Goal: Task Accomplishment & Management: Manage account settings

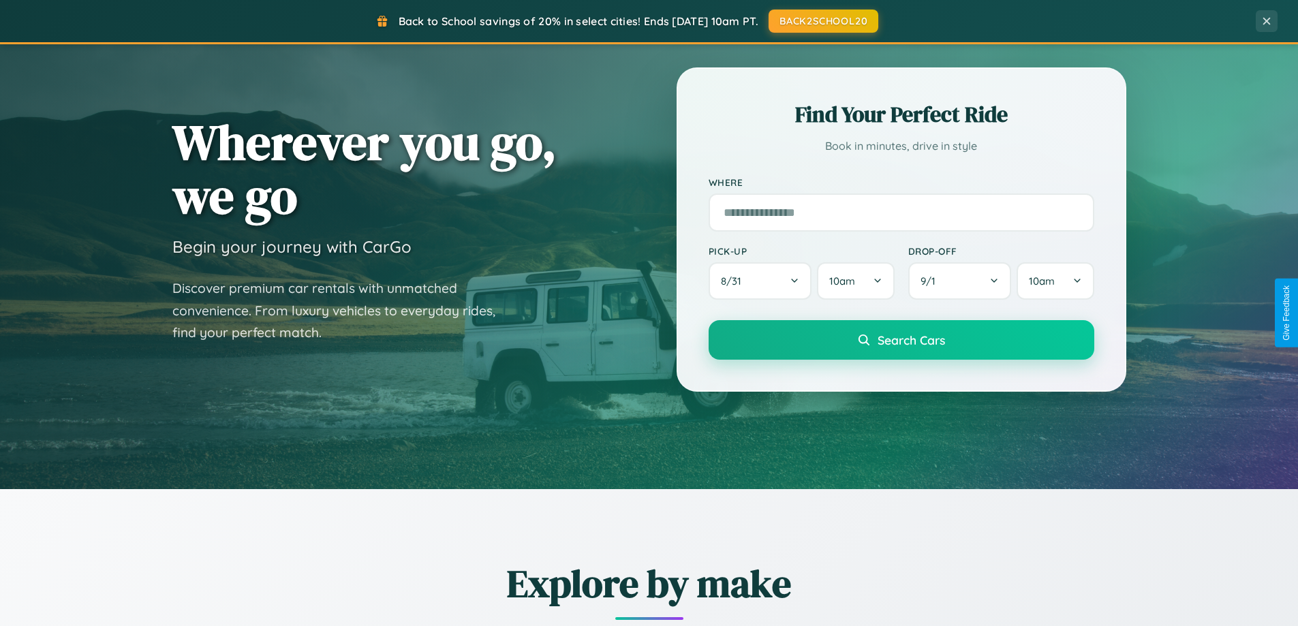
scroll to position [938, 0]
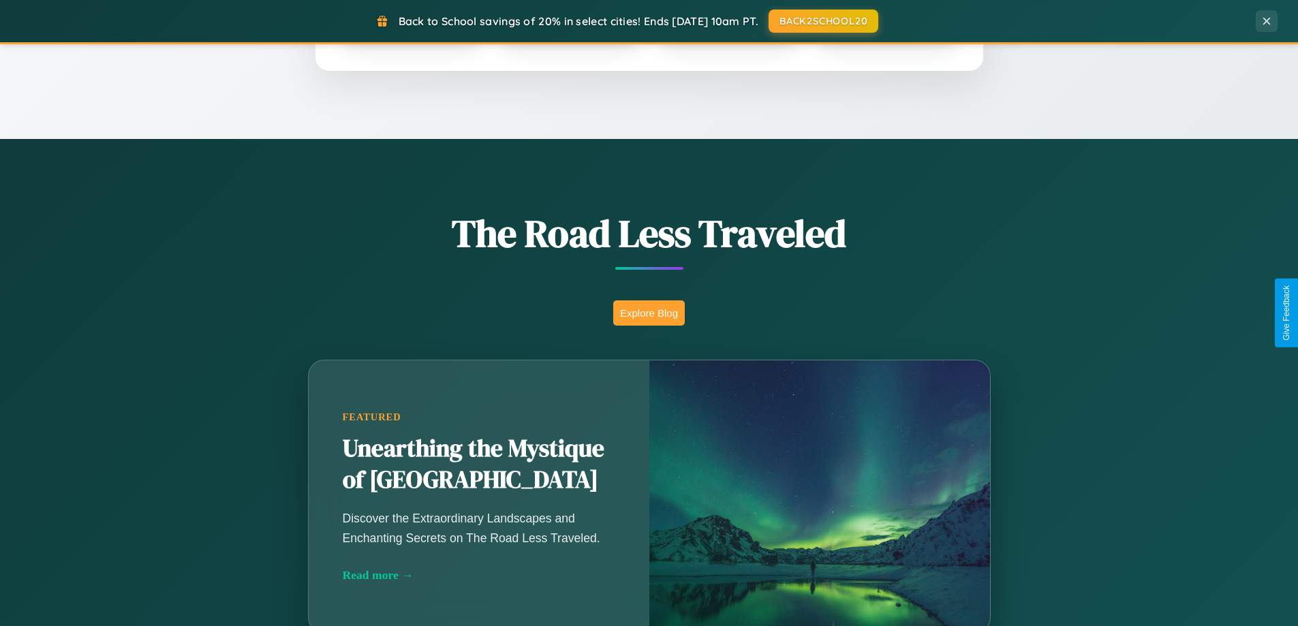
click at [649, 313] on button "Explore Blog" at bounding box center [649, 313] width 72 height 25
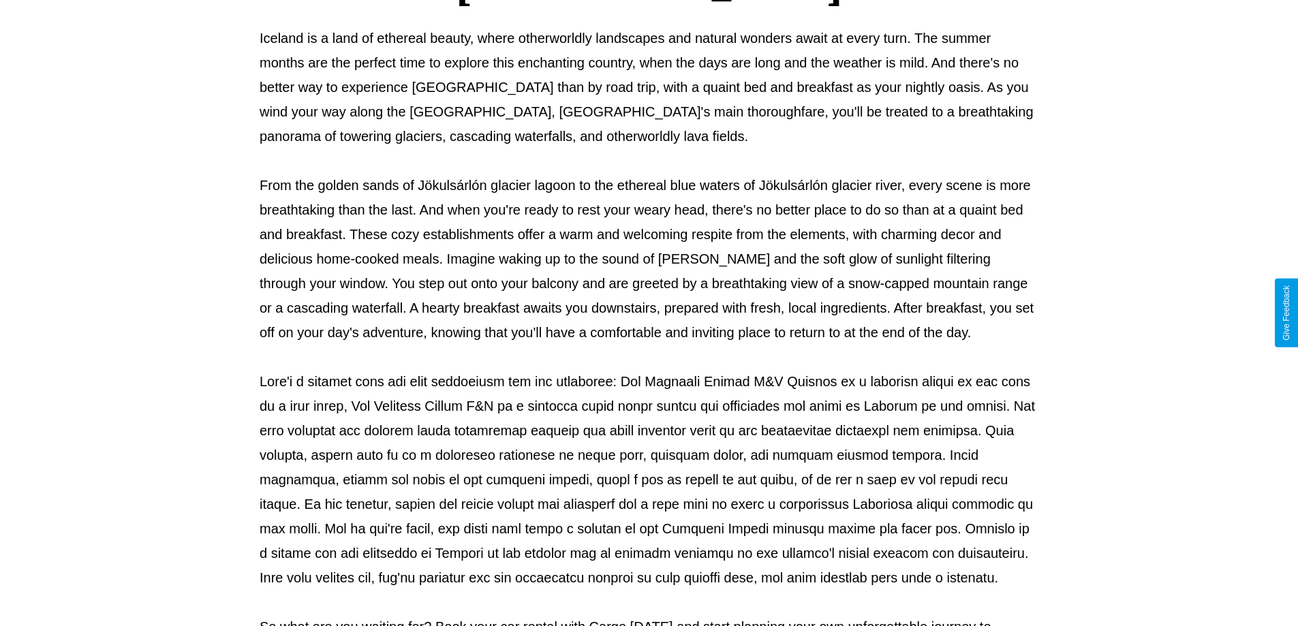
scroll to position [441, 0]
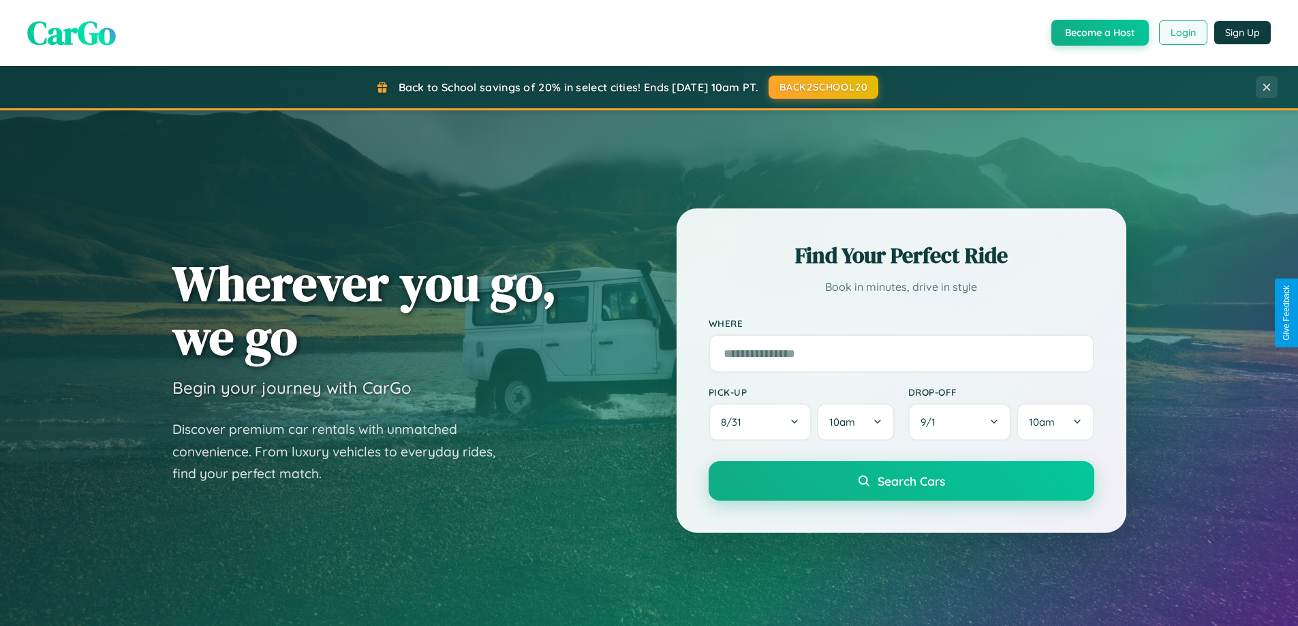
click at [1183, 33] on button "Login" at bounding box center [1183, 32] width 48 height 25
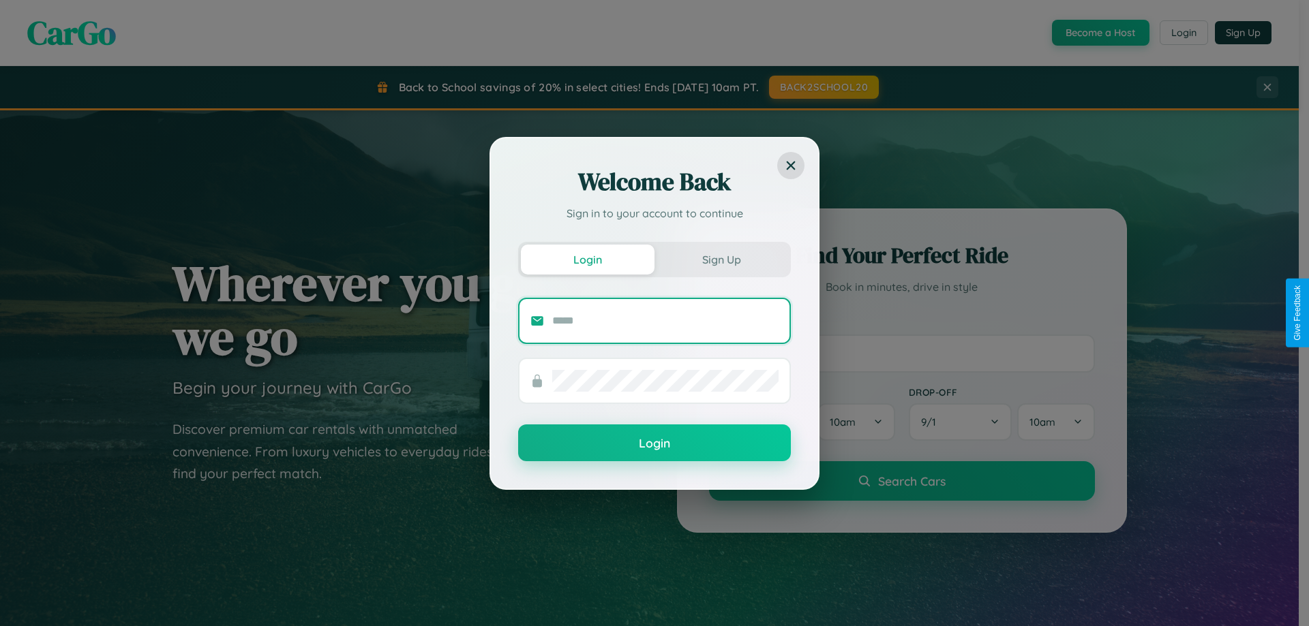
click at [665, 320] on input "text" at bounding box center [665, 321] width 226 height 22
type input "**********"
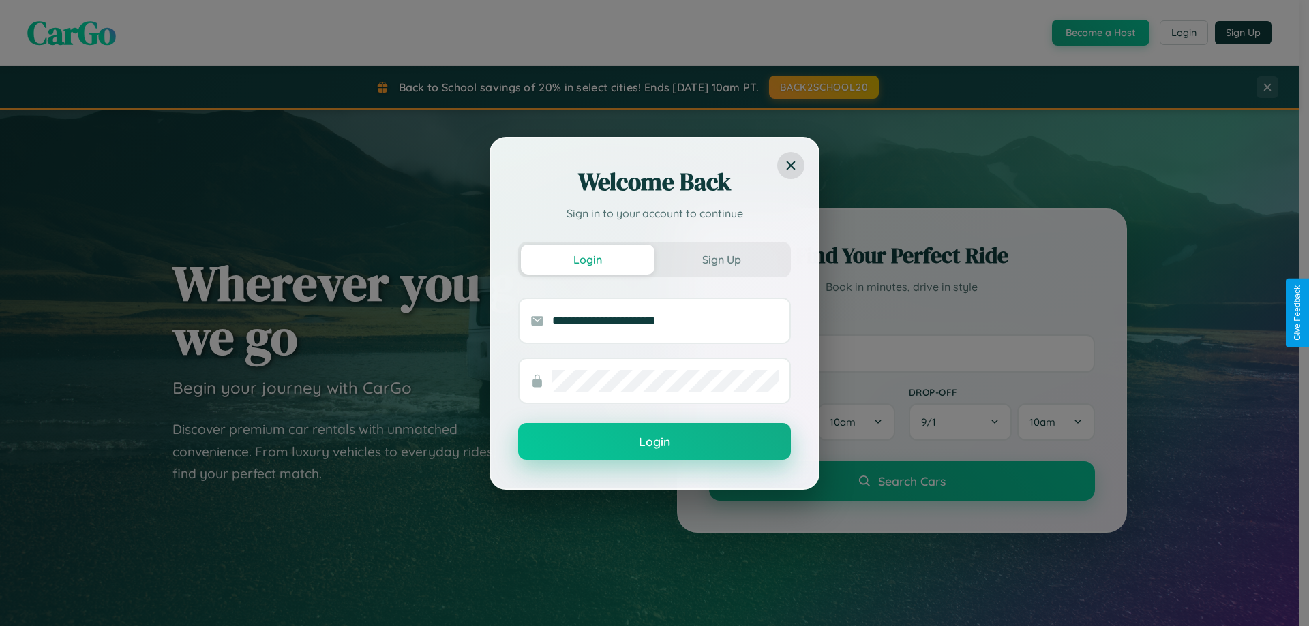
click at [654, 442] on button "Login" at bounding box center [654, 441] width 273 height 37
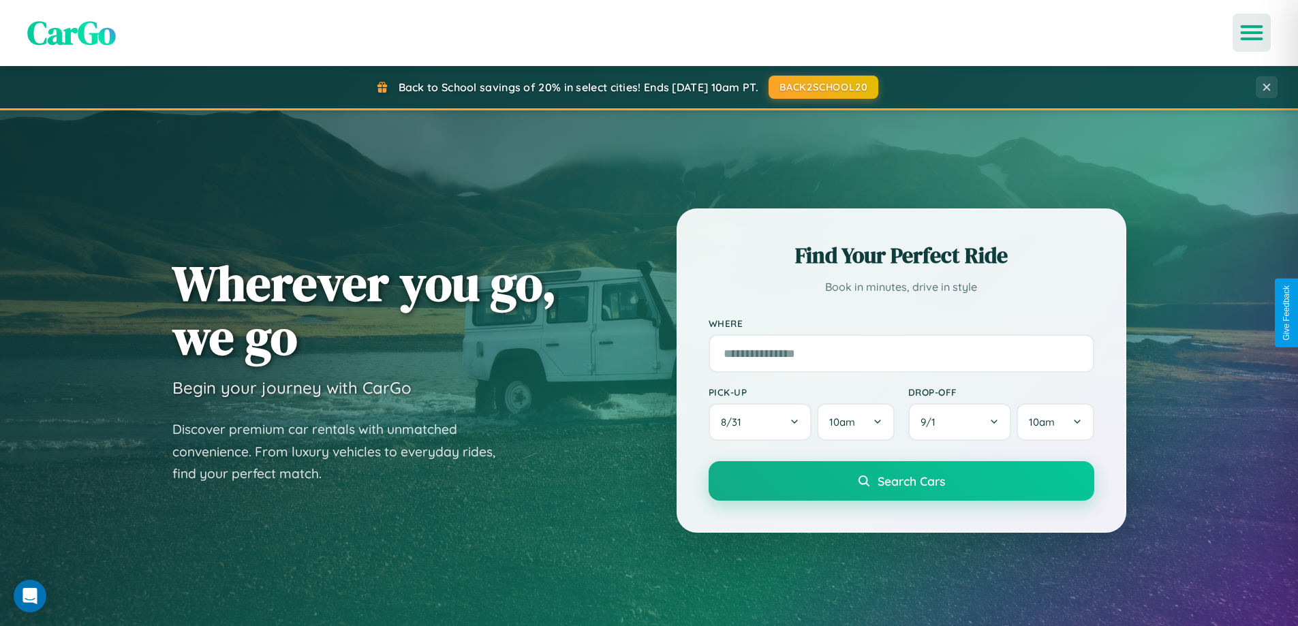
click at [1252, 33] on icon "Open menu" at bounding box center [1253, 33] width 20 height 12
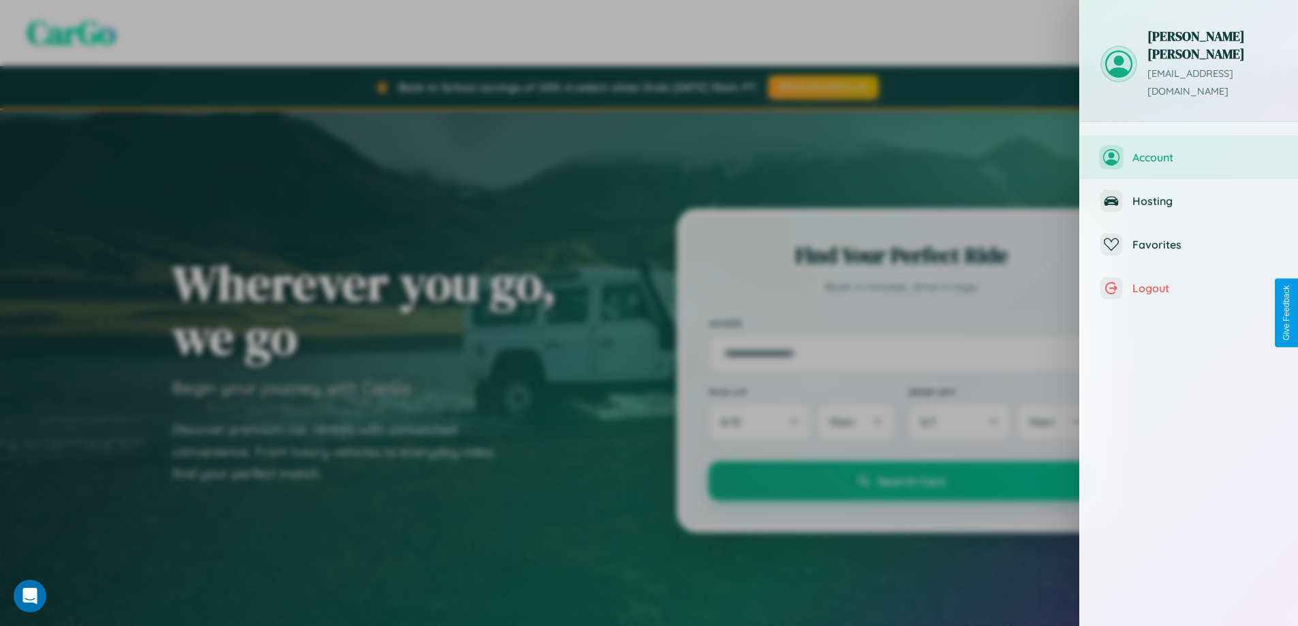
click at [1189, 151] on span "Account" at bounding box center [1205, 158] width 145 height 14
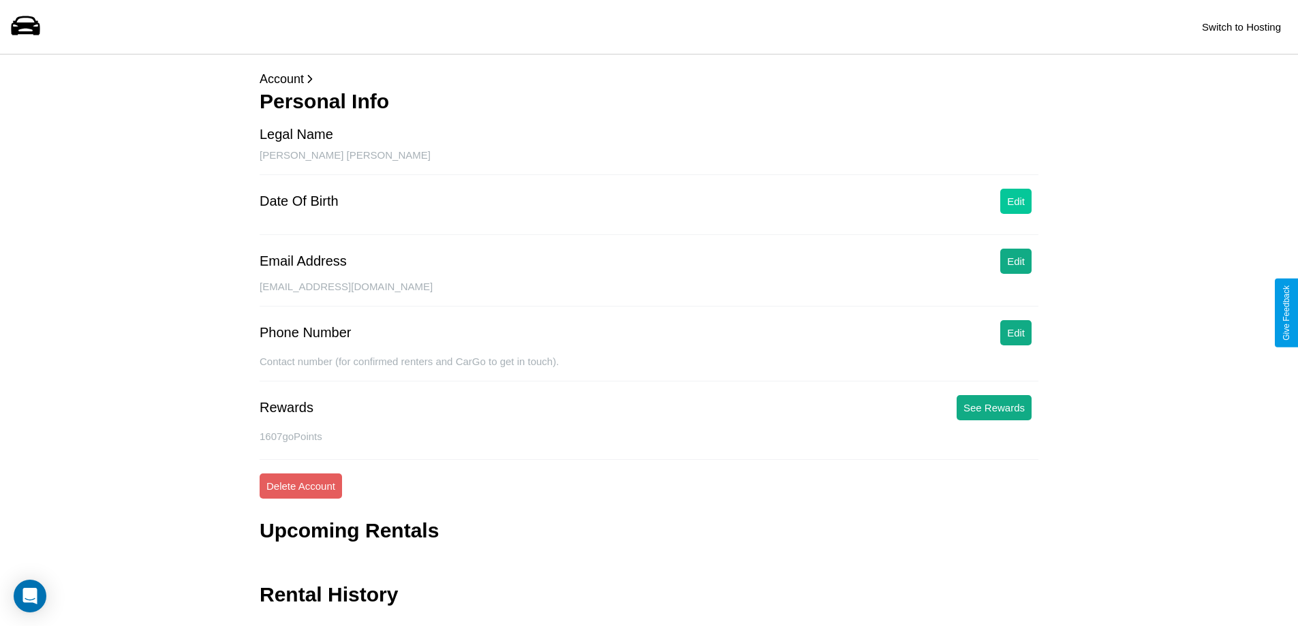
click at [1016, 201] on button "Edit" at bounding box center [1016, 201] width 31 height 25
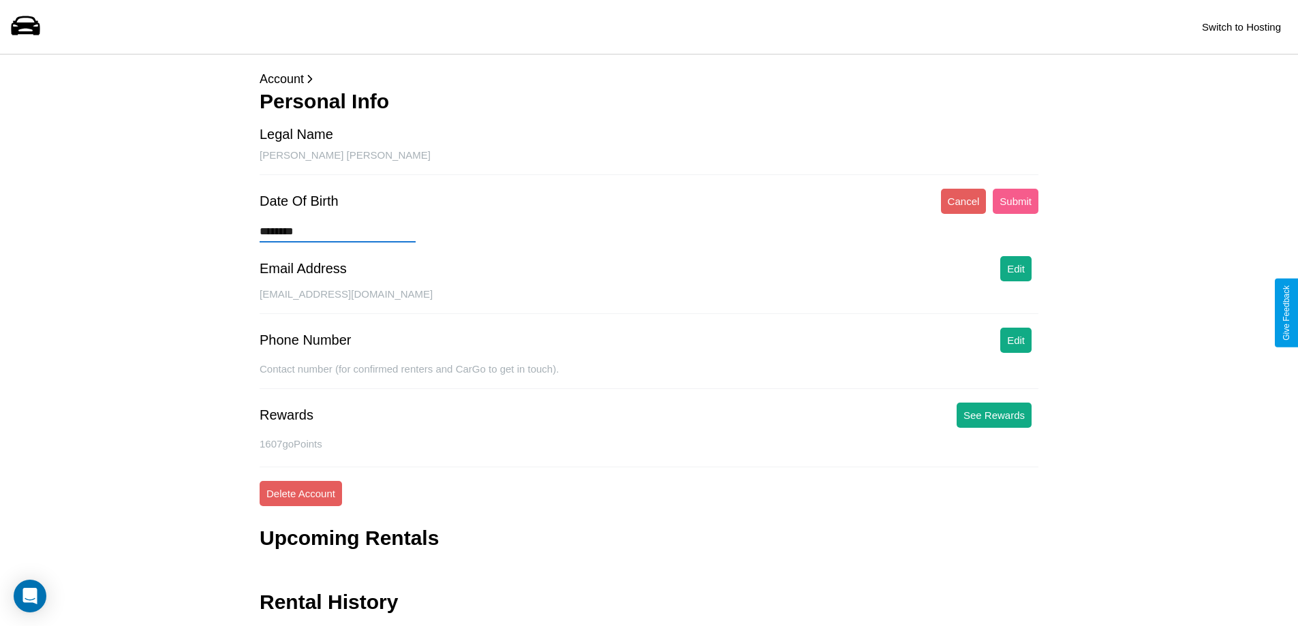
type input "*********"
